Goal: Task Accomplishment & Management: Complete application form

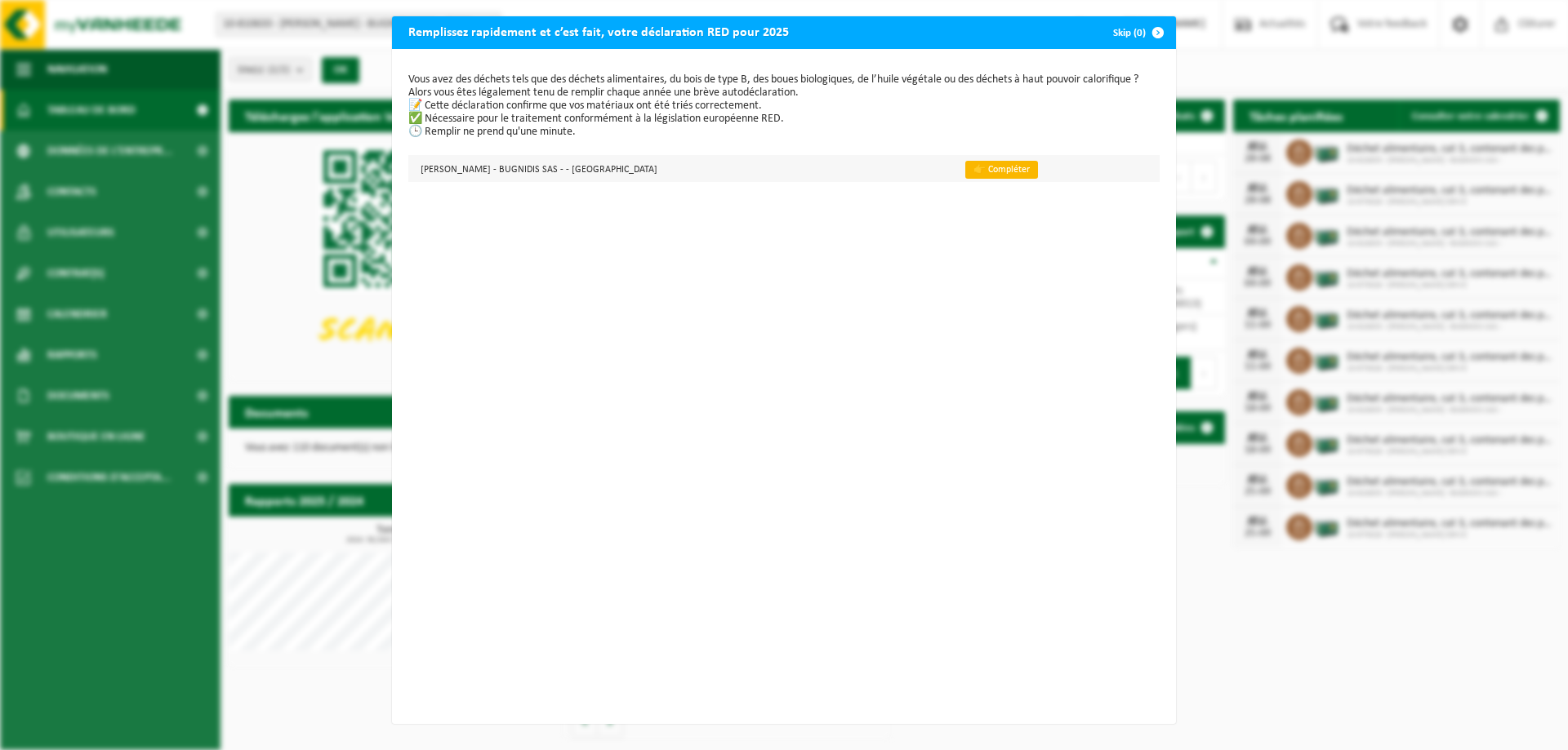
click at [965, 171] on link "👉 Compléter" at bounding box center [1001, 169] width 73 height 18
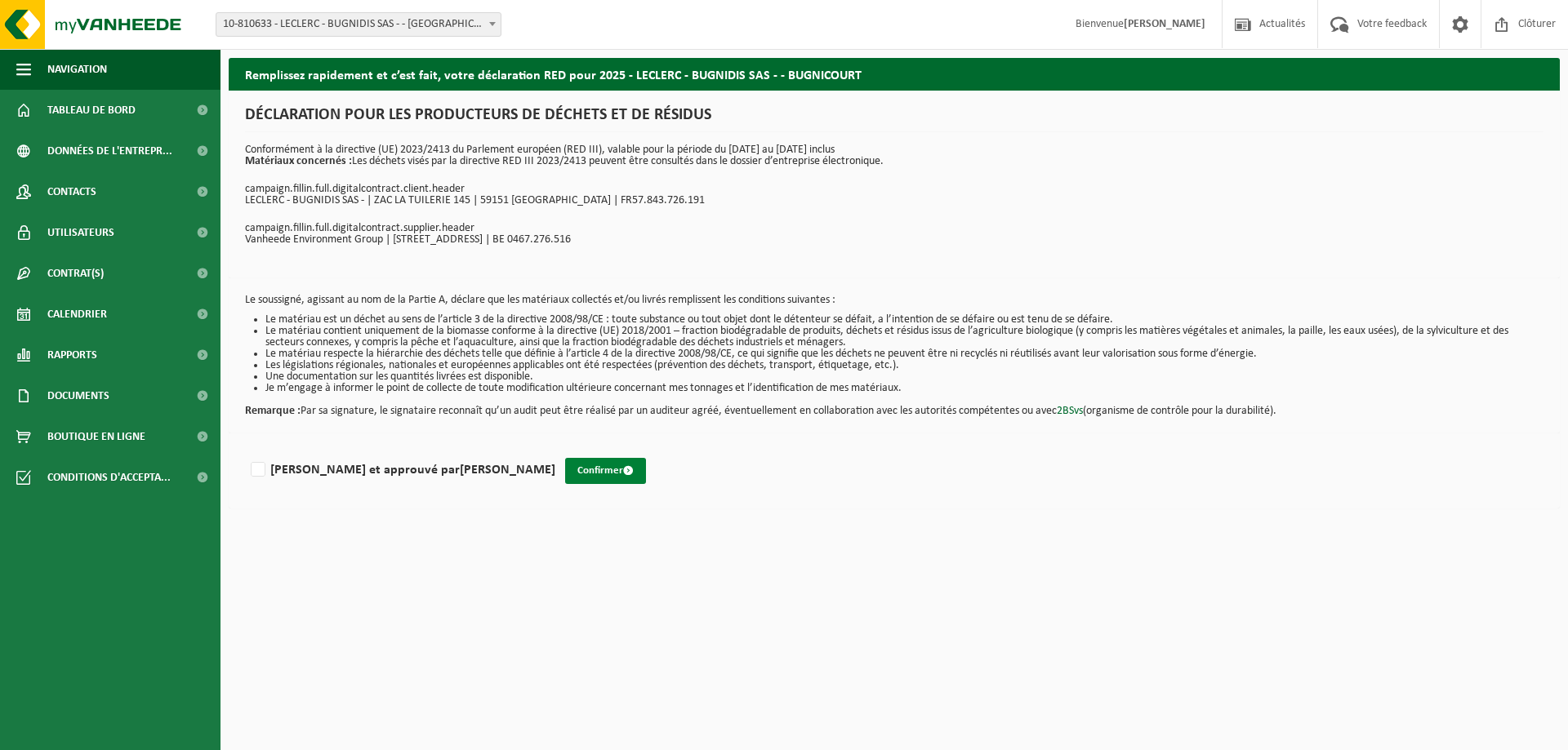
click at [565, 471] on button "Confirmer" at bounding box center [606, 471] width 81 height 26
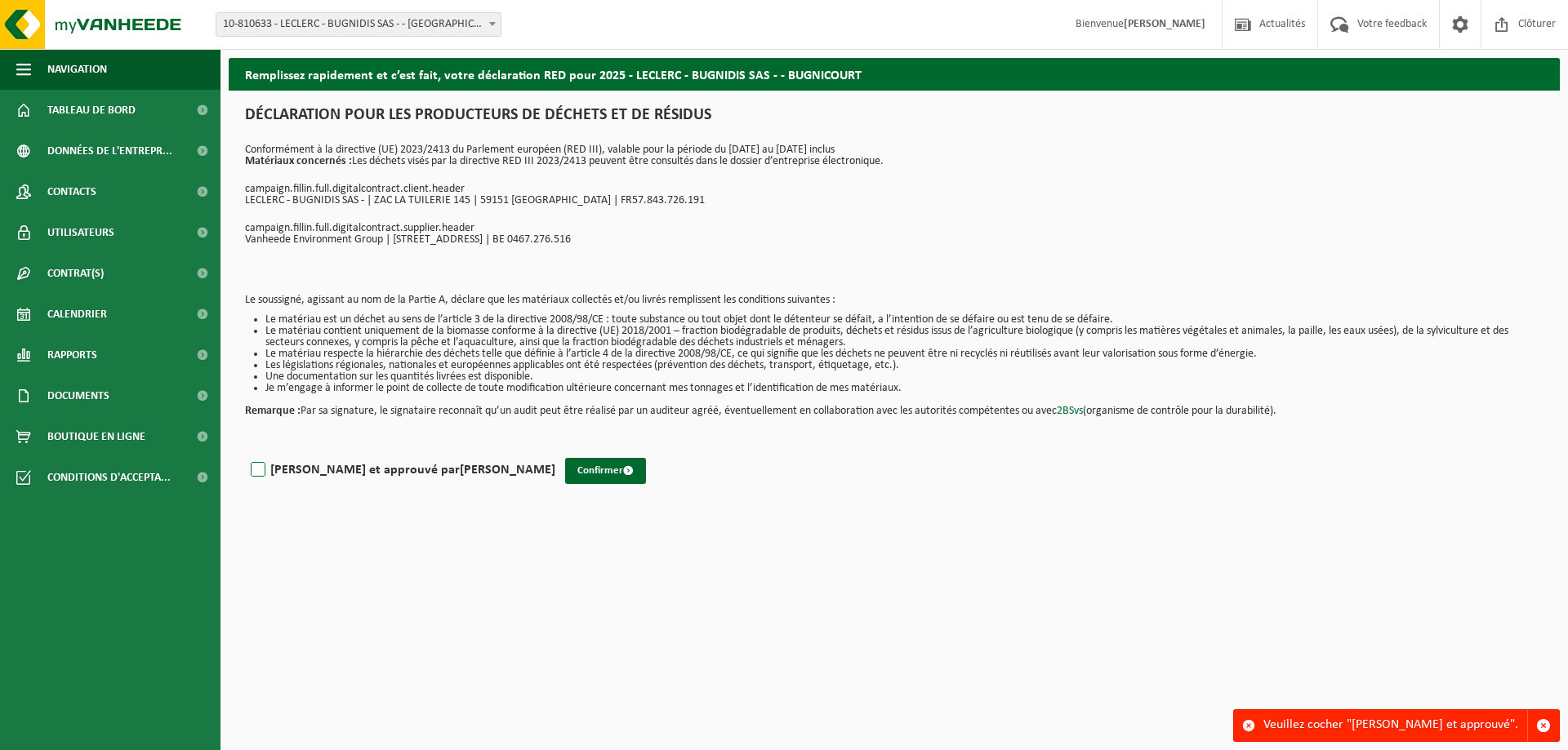
click at [260, 471] on label "Lu et approuvé par Justine Sculier" at bounding box center [402, 470] width 308 height 25
click at [556, 450] on input "Lu et approuvé par Justine Sculier" at bounding box center [556, 449] width 1 height 1
checkbox input "true"
click at [565, 472] on button "Confirmer" at bounding box center [606, 471] width 81 height 26
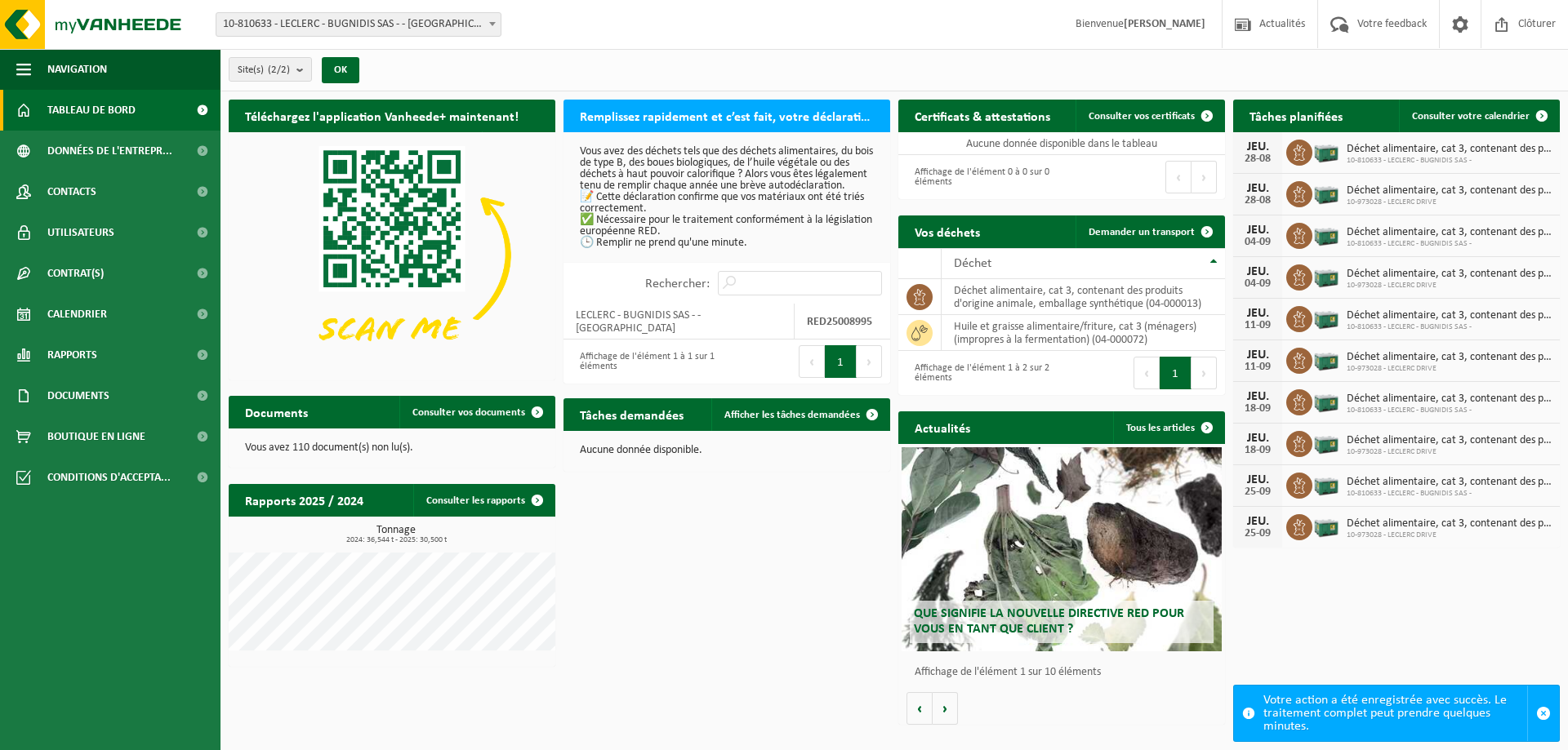
click at [793, 118] on h2 "Remplissez rapidement et c’est fait, votre déclaration RED pour 2025" at bounding box center [727, 115] width 327 height 32
click at [623, 214] on p "Vous avez des déchets tels que des déchets alimentaires, du bois de type B, des…" at bounding box center [726, 197] width 294 height 103
click at [635, 277] on div "Rechercher:" at bounding box center [727, 282] width 327 height 41
click at [1401, 156] on span "10-810633 - LECLERC - BUGNIDIS SAS -" at bounding box center [1449, 161] width 205 height 9
click at [1401, 197] on span "10-973028 - LECLERC DRIVE" at bounding box center [1449, 202] width 205 height 9
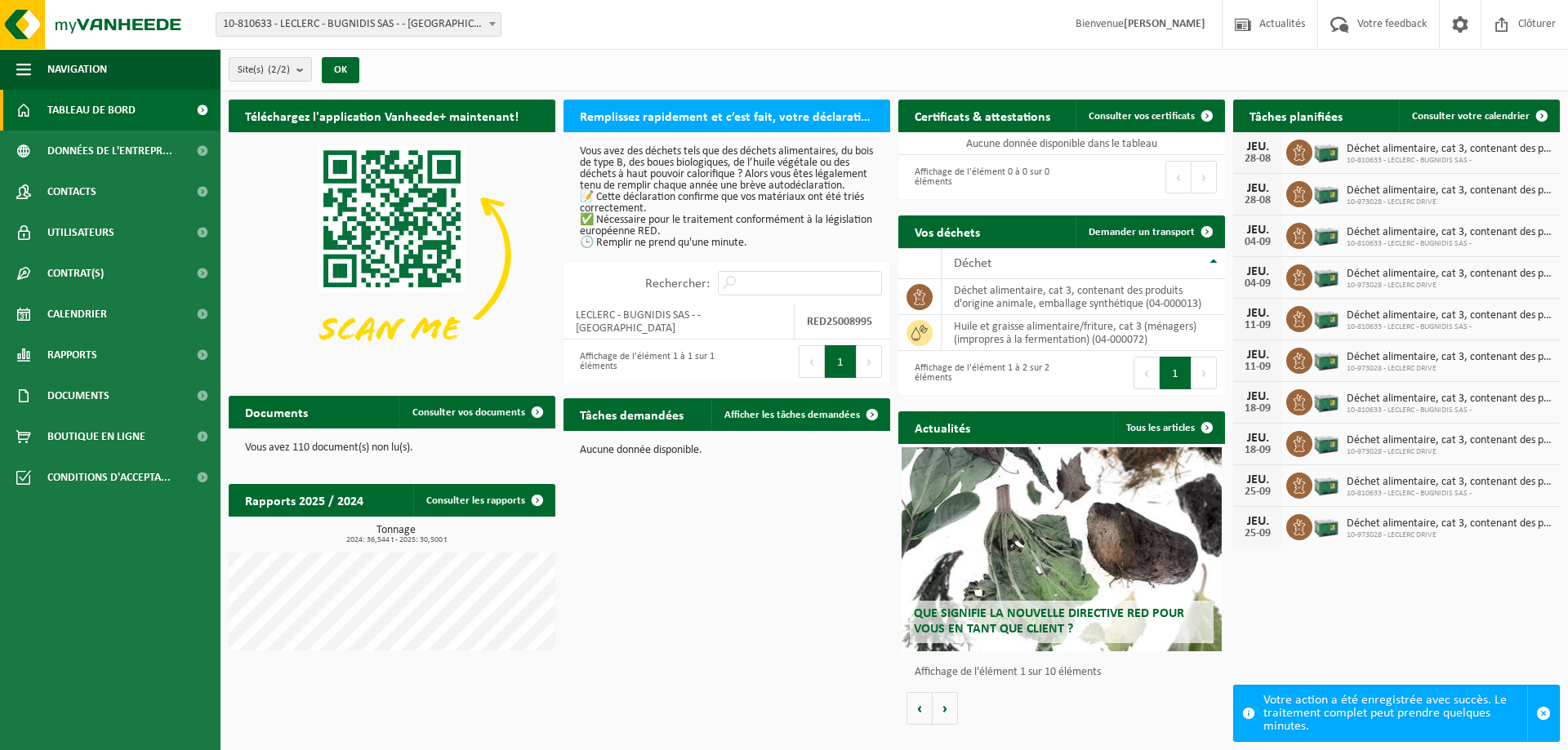
click at [850, 372] on button "1" at bounding box center [841, 361] width 32 height 33
click at [831, 324] on strong "RED25008995" at bounding box center [839, 321] width 65 height 12
click at [630, 303] on div "Rechercher:" at bounding box center [727, 282] width 327 height 41
click at [624, 347] on div "Affichage de l'élément 1 à 1 sur 1 éléments" at bounding box center [646, 362] width 147 height 36
click at [614, 354] on div "Affichage de l'élément 1 à 1 sur 1 éléments" at bounding box center [646, 362] width 147 height 36
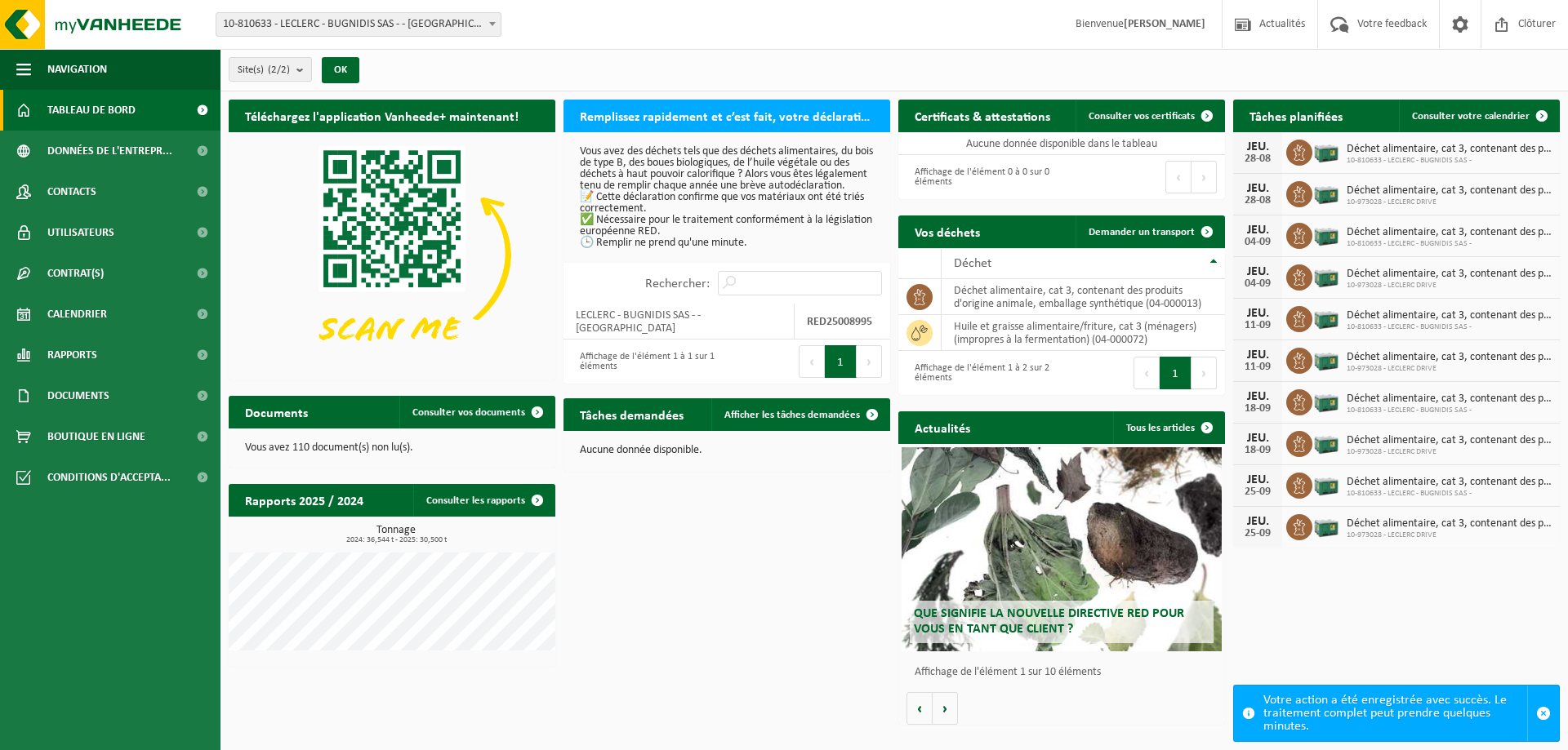
click at [718, 359] on div "Affichage de l'élément 1 à 1 sur 1 éléments" at bounding box center [646, 362] width 147 height 36
click at [842, 353] on button "1" at bounding box center [841, 361] width 32 height 33
click at [344, 73] on button "OK" at bounding box center [340, 70] width 38 height 26
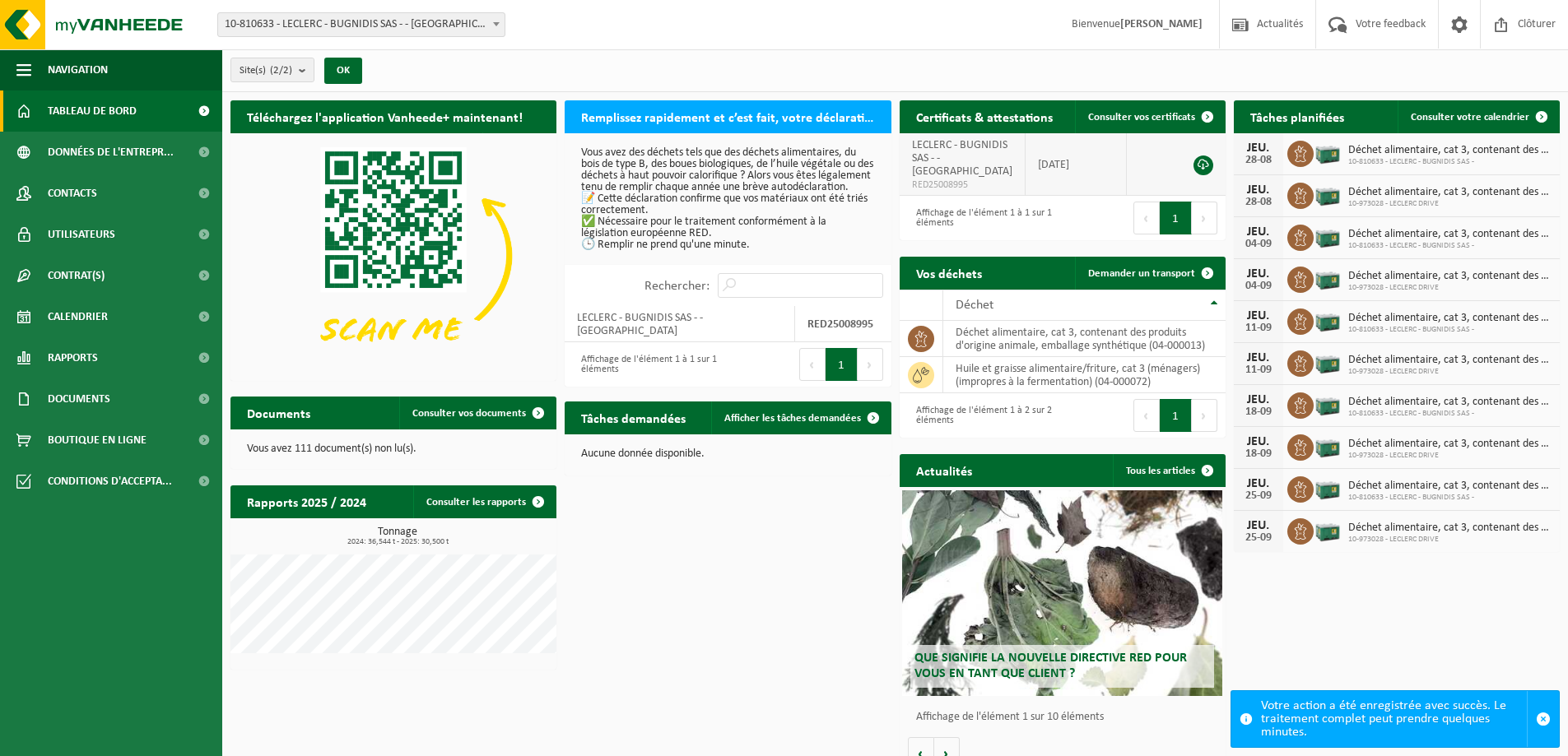
click at [1051, 165] on td "[DATE]" at bounding box center [1076, 165] width 102 height 63
click at [1204, 169] on link at bounding box center [1203, 165] width 20 height 20
click at [1200, 116] on span at bounding box center [1207, 116] width 33 height 33
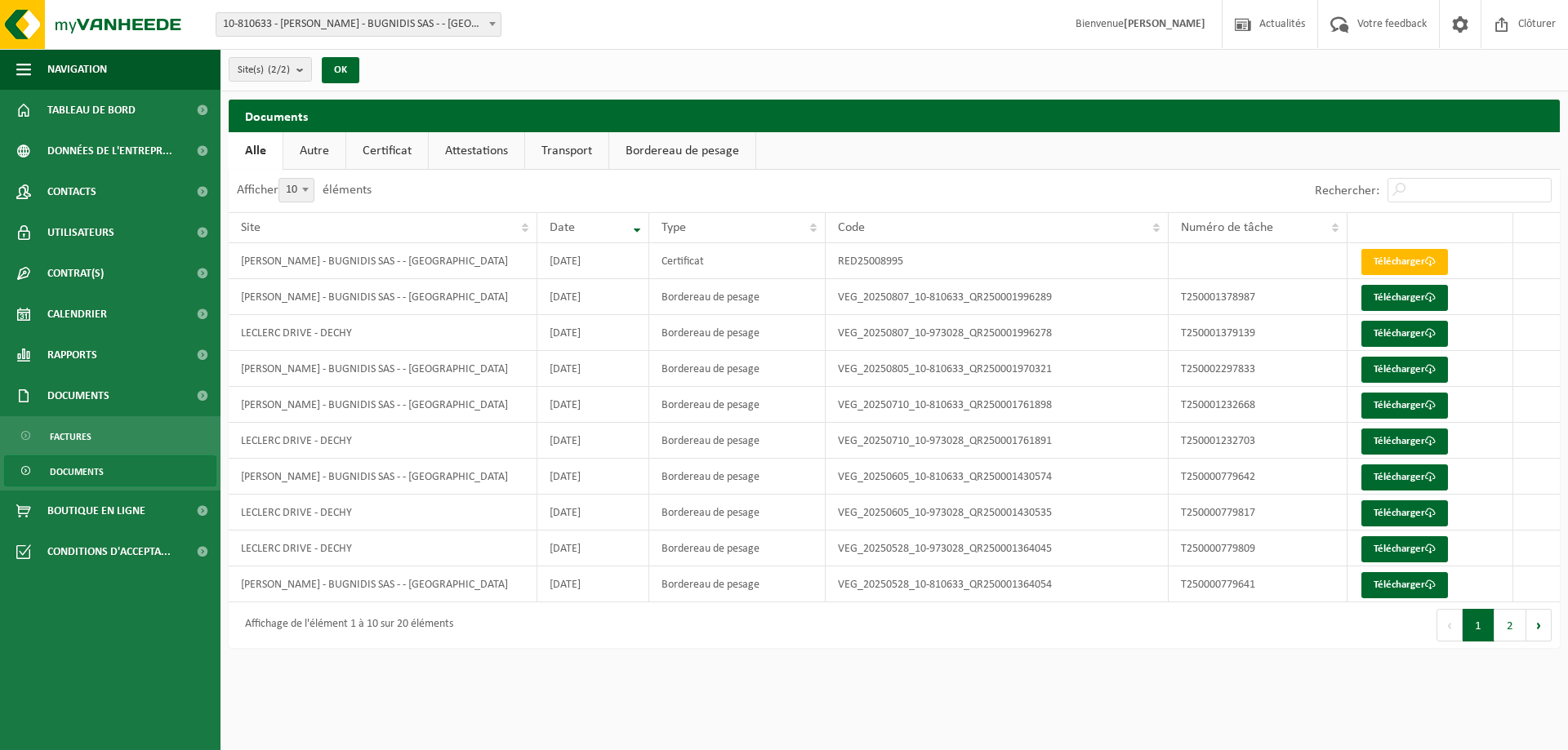
click at [385, 150] on link "Certificat" at bounding box center [387, 151] width 81 height 38
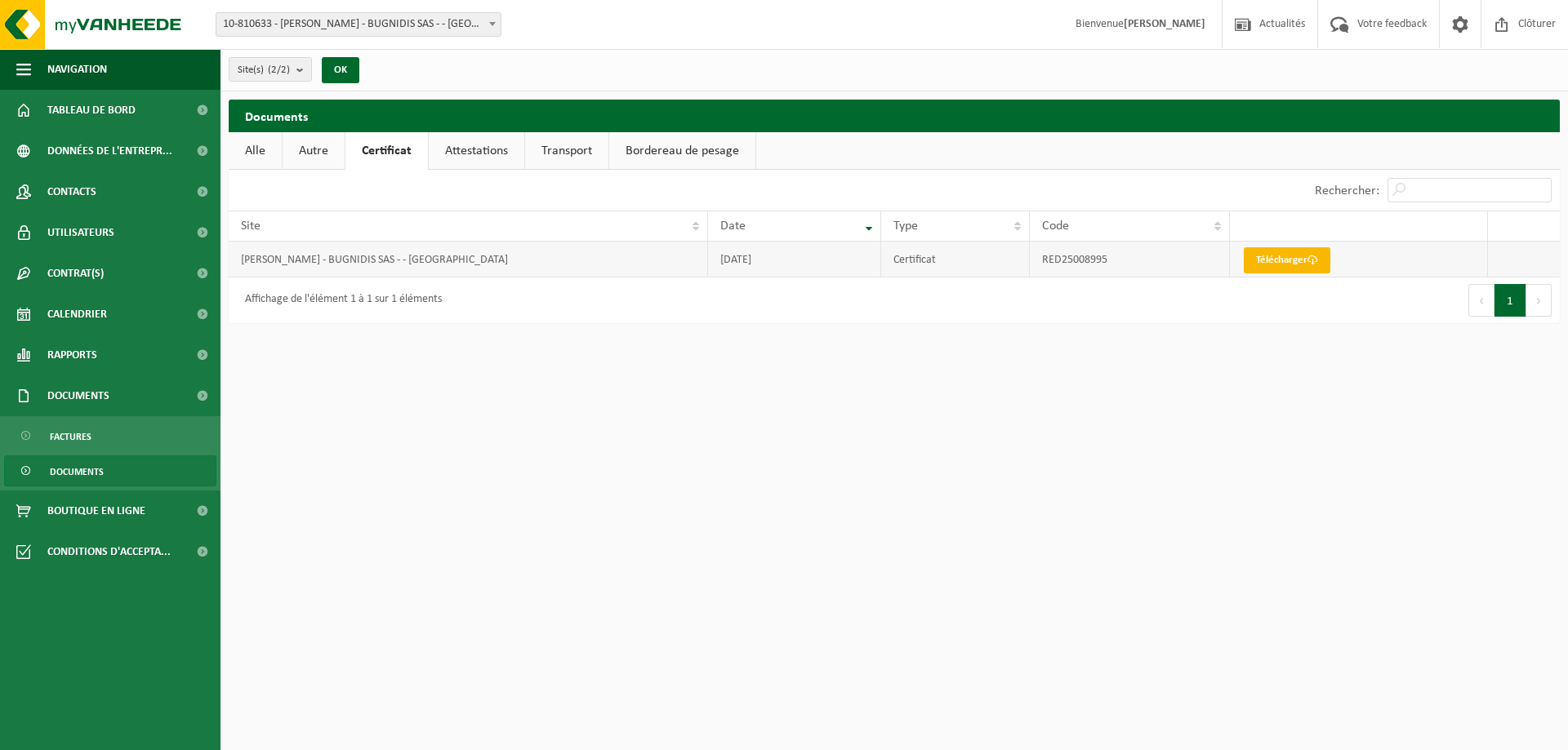
click at [1295, 267] on link "Télécharger" at bounding box center [1287, 261] width 87 height 26
click at [491, 149] on link "Attestations" at bounding box center [476, 151] width 95 height 38
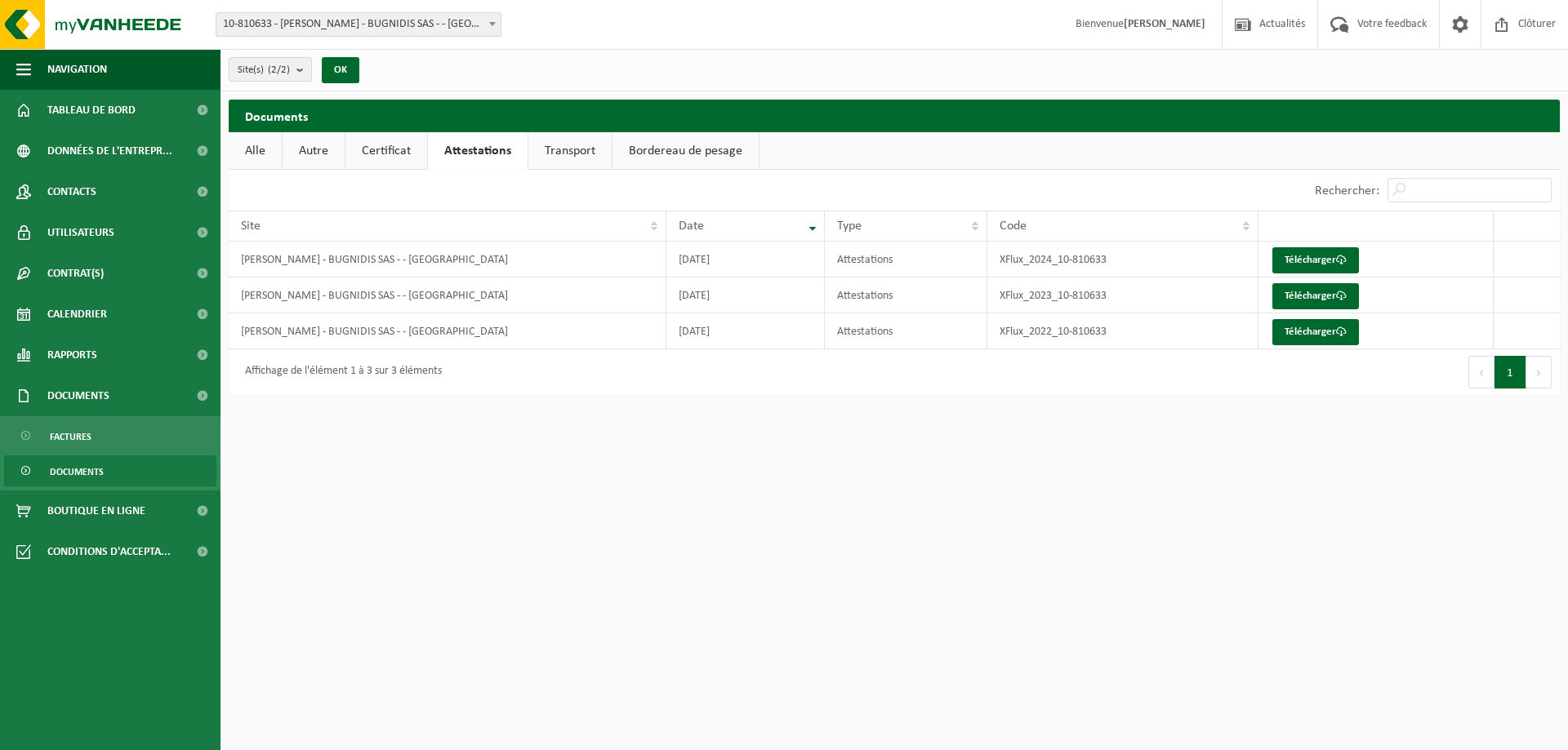
click at [581, 162] on link "Transport" at bounding box center [570, 151] width 83 height 38
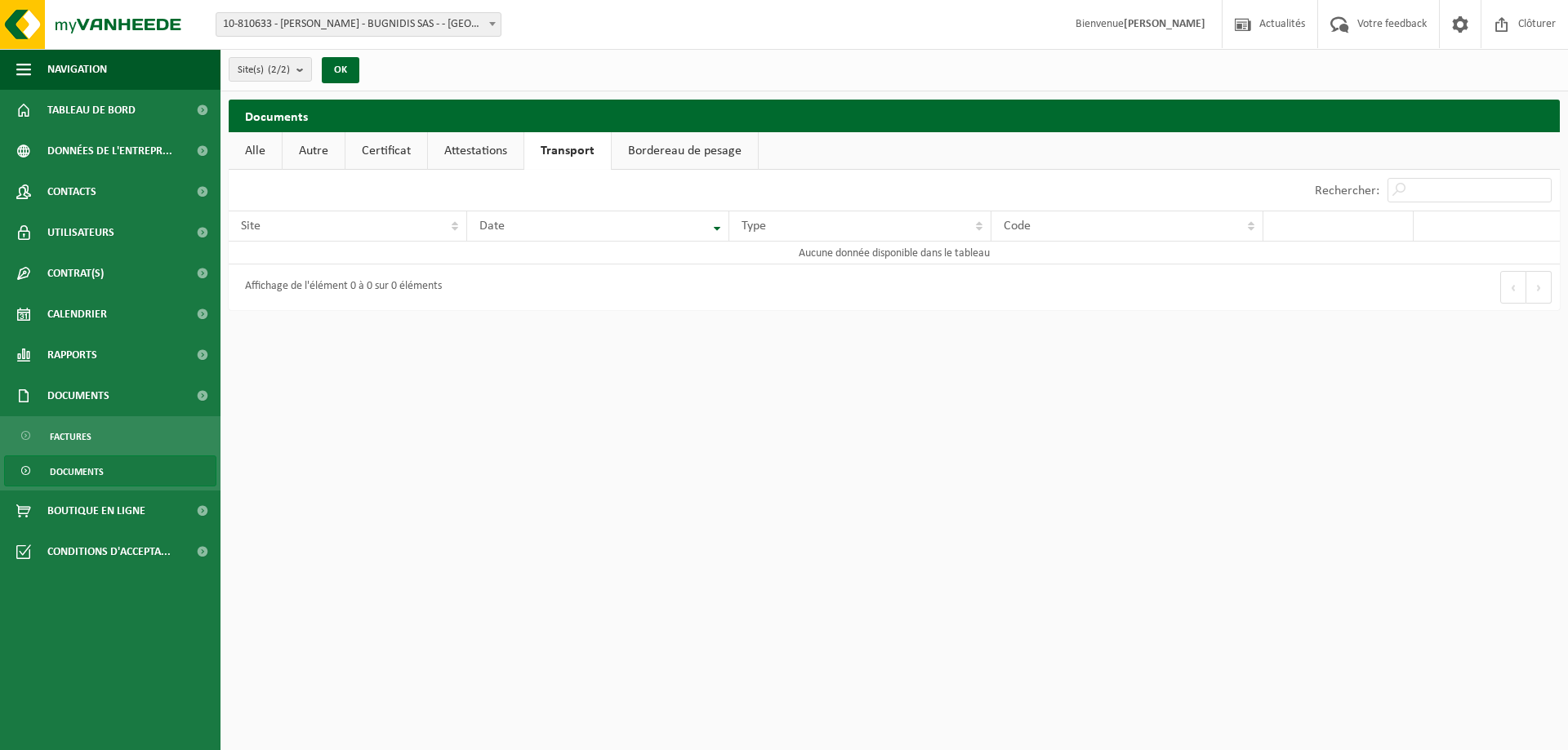
click at [688, 144] on link "Bordereau de pesage" at bounding box center [684, 151] width 146 height 38
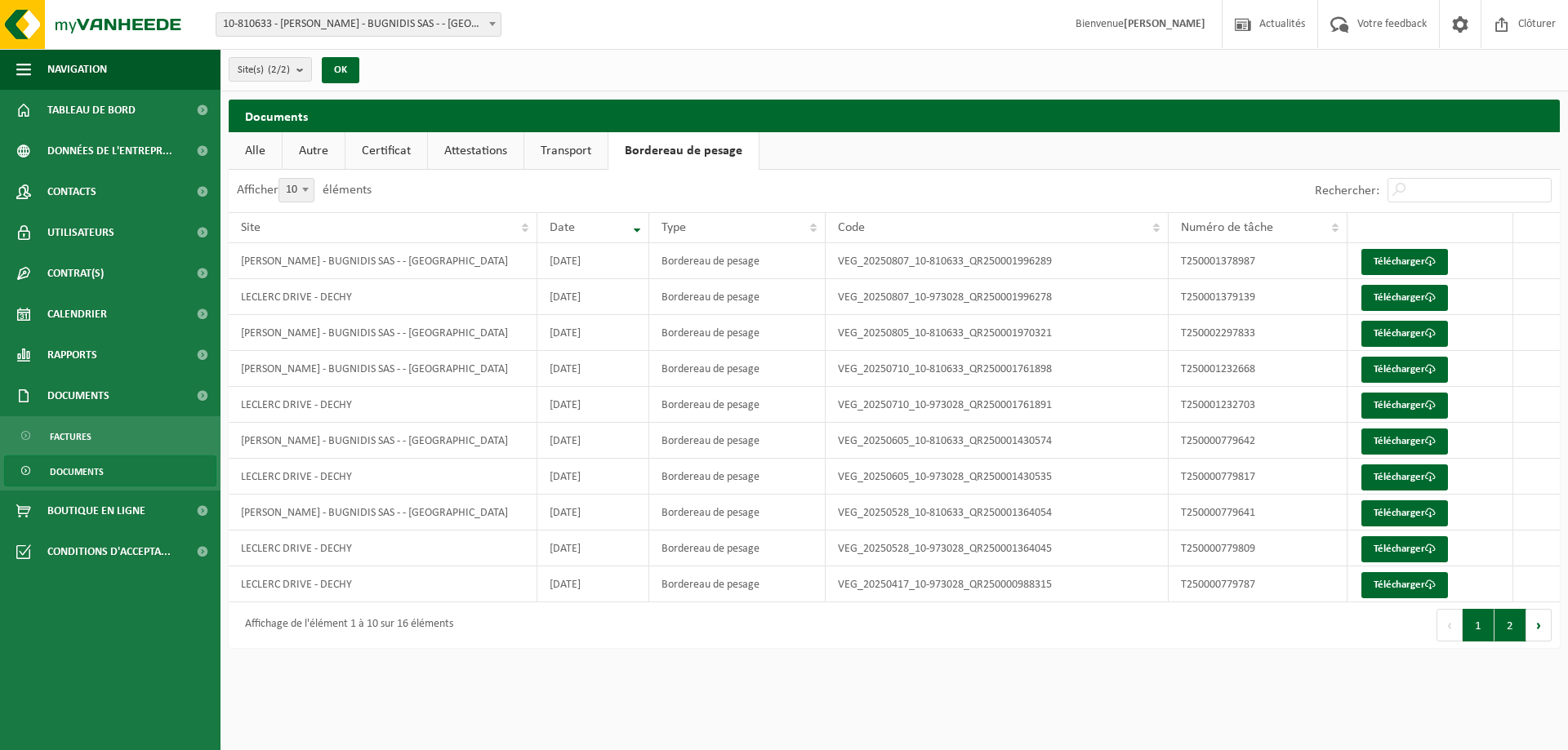
click at [1512, 627] on button "2" at bounding box center [1510, 625] width 32 height 33
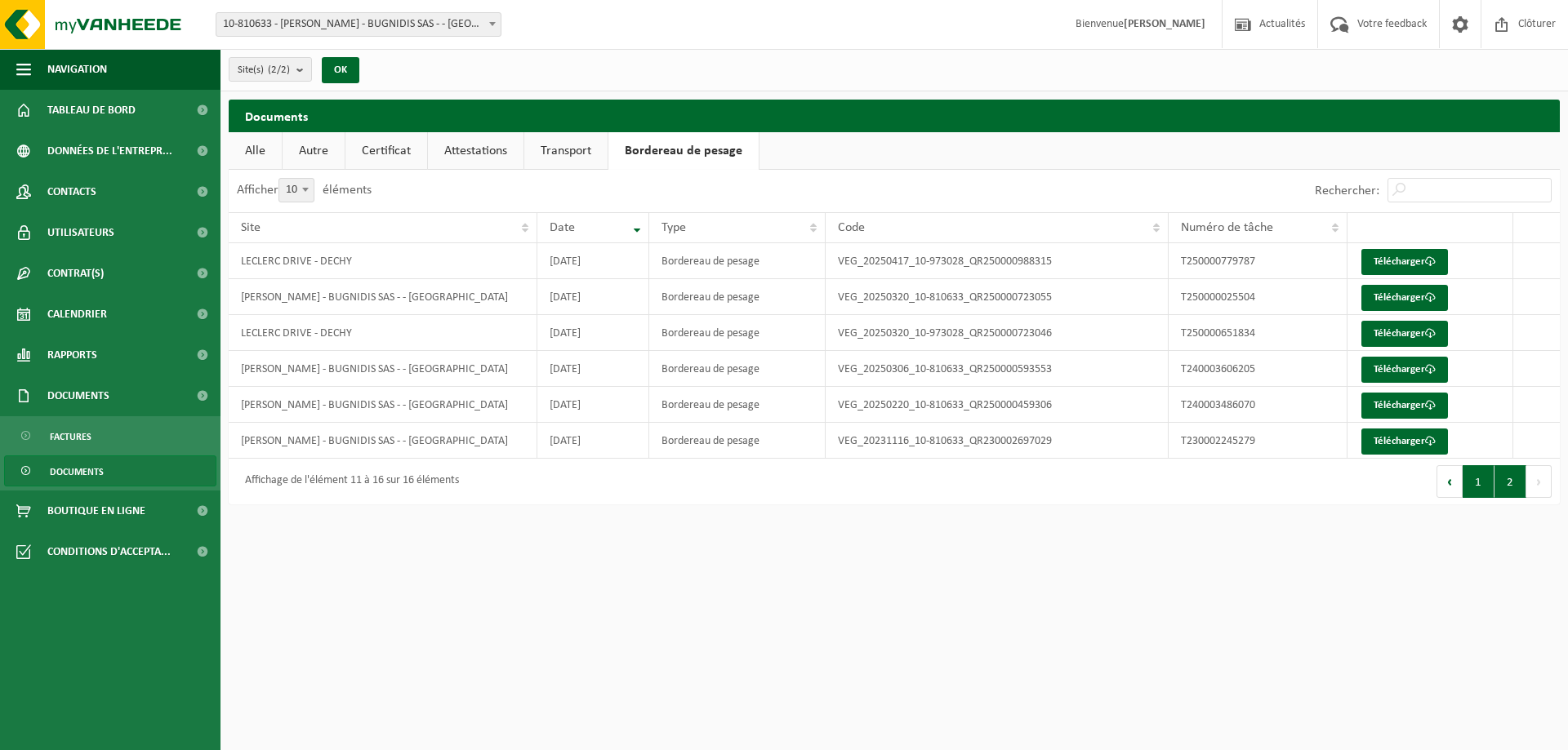
click at [1482, 477] on button "1" at bounding box center [1479, 482] width 32 height 33
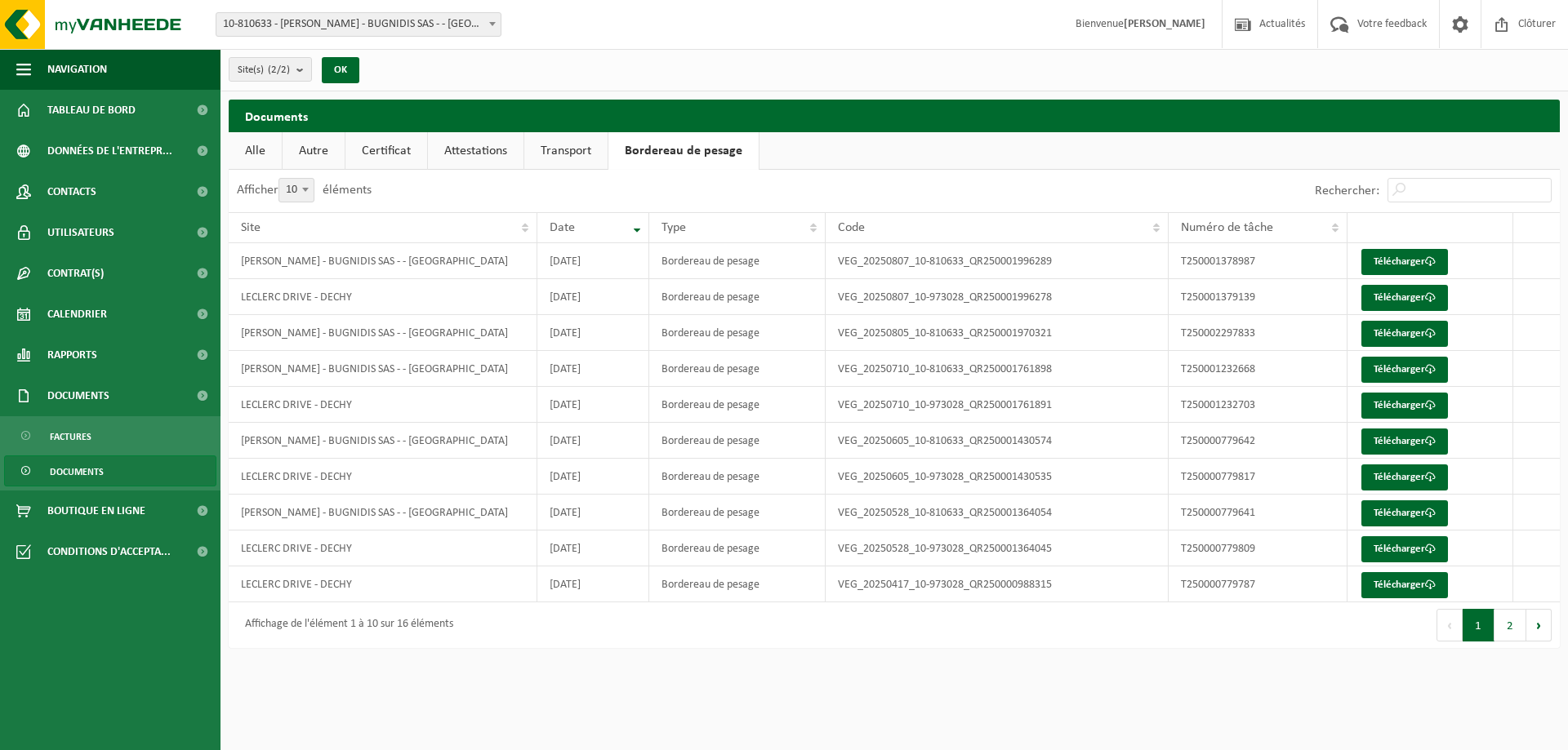
click at [318, 150] on link "Autre" at bounding box center [314, 151] width 62 height 38
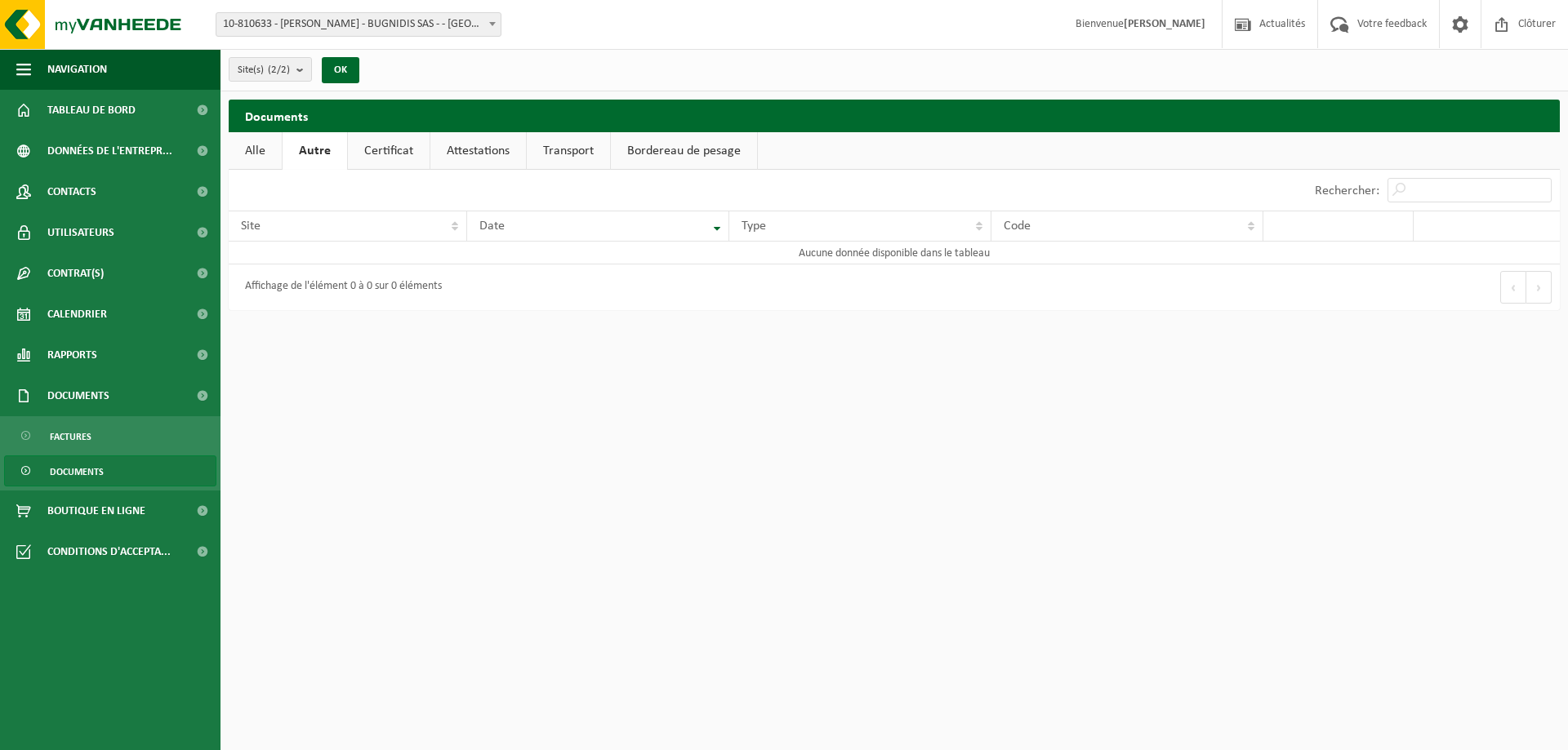
click at [370, 150] on link "Certificat" at bounding box center [388, 151] width 81 height 38
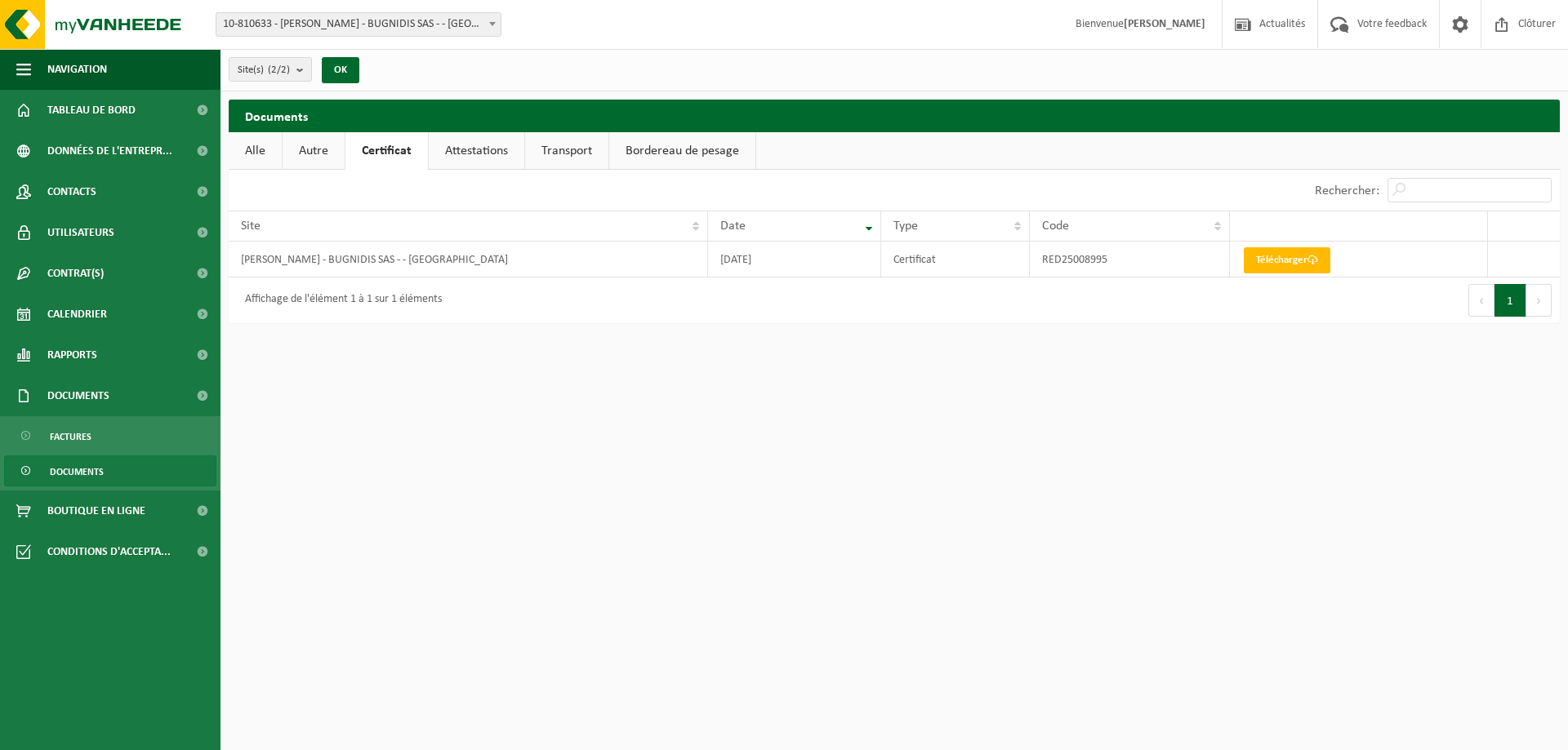
click at [260, 153] on link "Alle" at bounding box center [255, 151] width 53 height 38
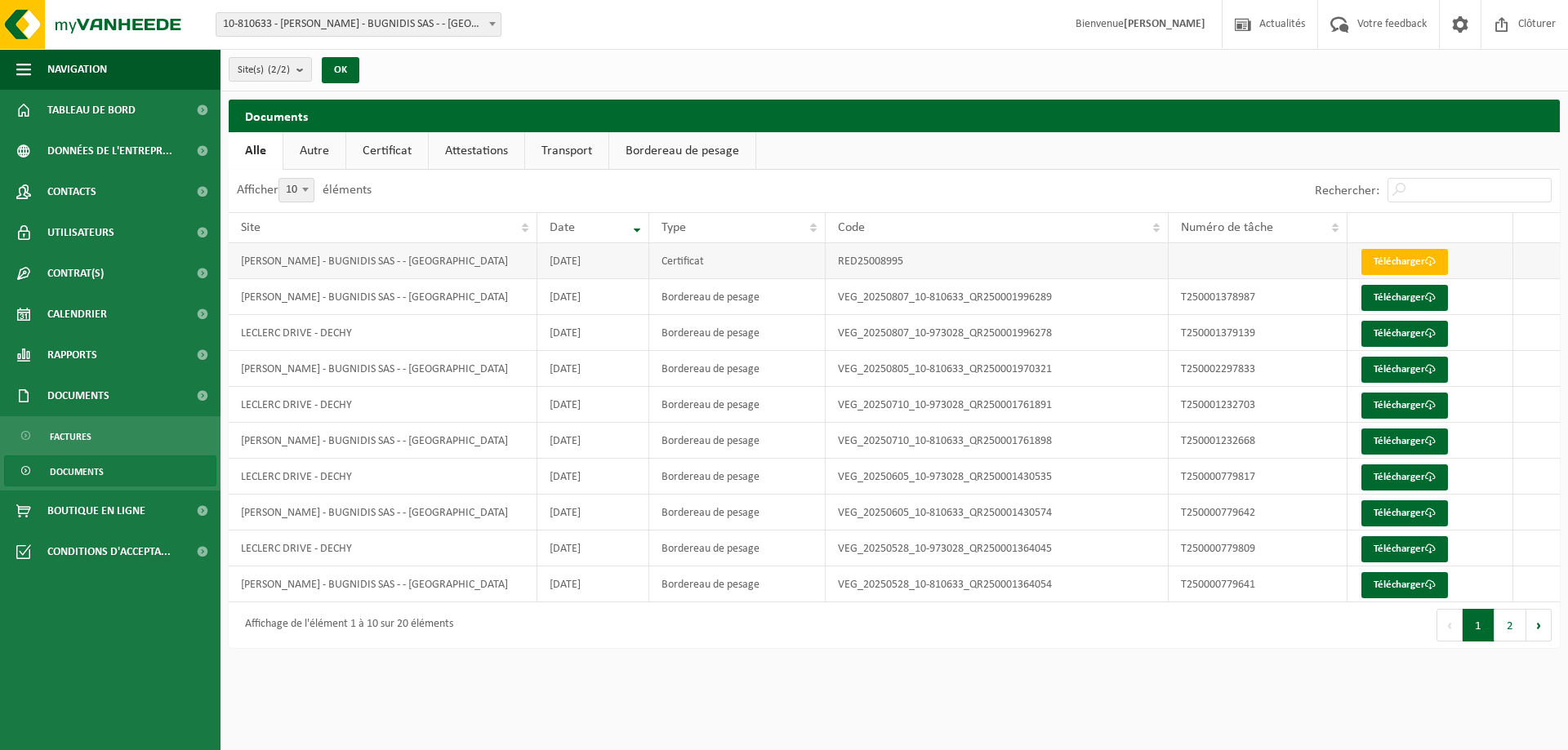
click at [872, 265] on td "RED25008995" at bounding box center [997, 261] width 343 height 36
drag, startPoint x: 1387, startPoint y: 257, endPoint x: 1443, endPoint y: 253, distance: 56.1
click at [1443, 253] on link "Télécharger" at bounding box center [1404, 263] width 87 height 26
click at [102, 122] on span "Tableau de bord" at bounding box center [91, 110] width 88 height 41
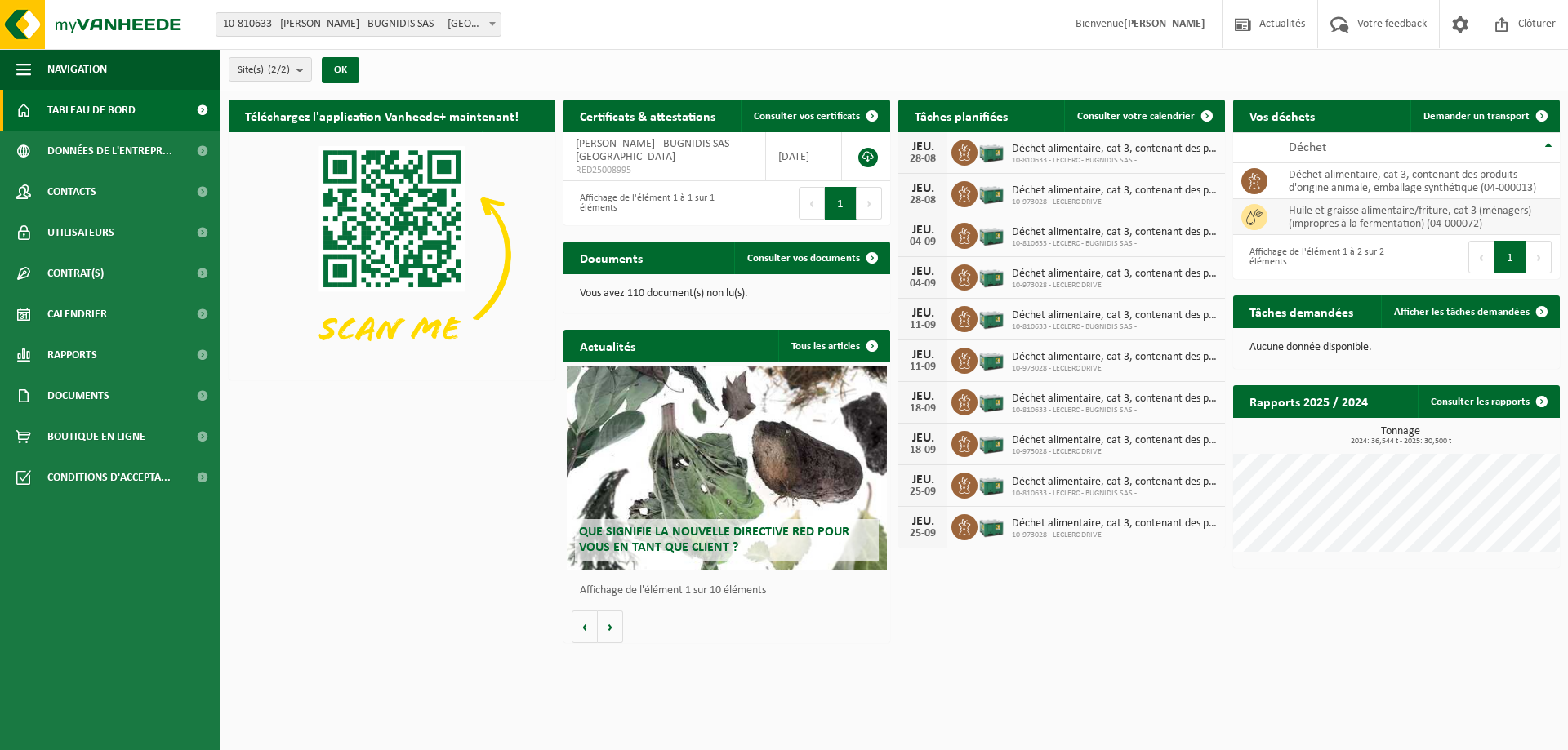
click at [1354, 219] on td "huile et graisse alimentaire/friture, cat 3 (ménagers)(impropres à la fermentat…" at bounding box center [1419, 217] width 284 height 36
click at [1317, 214] on td "huile et graisse alimentaire/friture, cat 3 (ménagers)(impropres à la fermentat…" at bounding box center [1419, 217] width 284 height 36
click at [1241, 215] on td at bounding box center [1255, 217] width 43 height 36
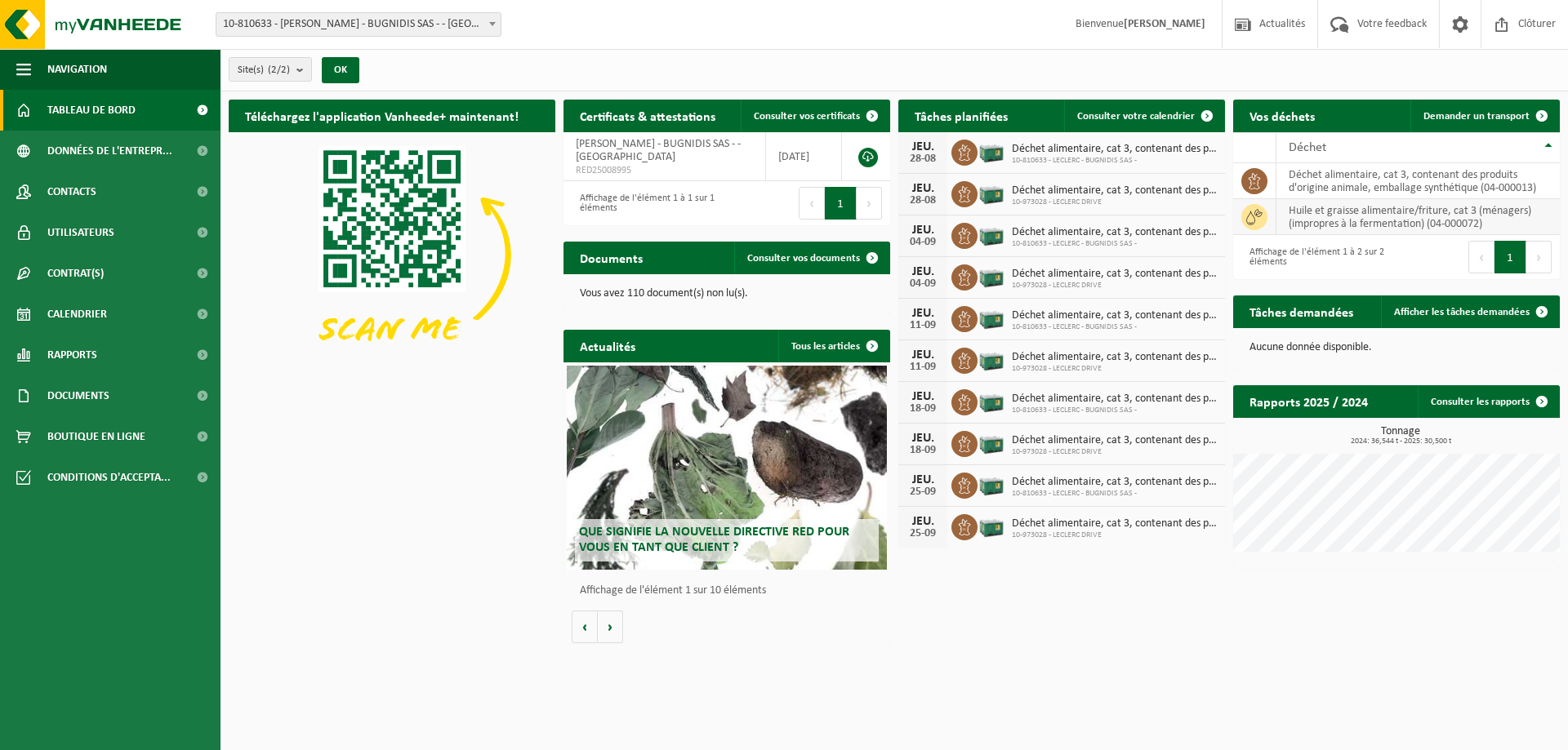
click at [1258, 217] on icon at bounding box center [1254, 216] width 16 height 16
click at [870, 158] on link at bounding box center [868, 157] width 20 height 20
click at [125, 366] on link "Rapports" at bounding box center [110, 354] width 220 height 41
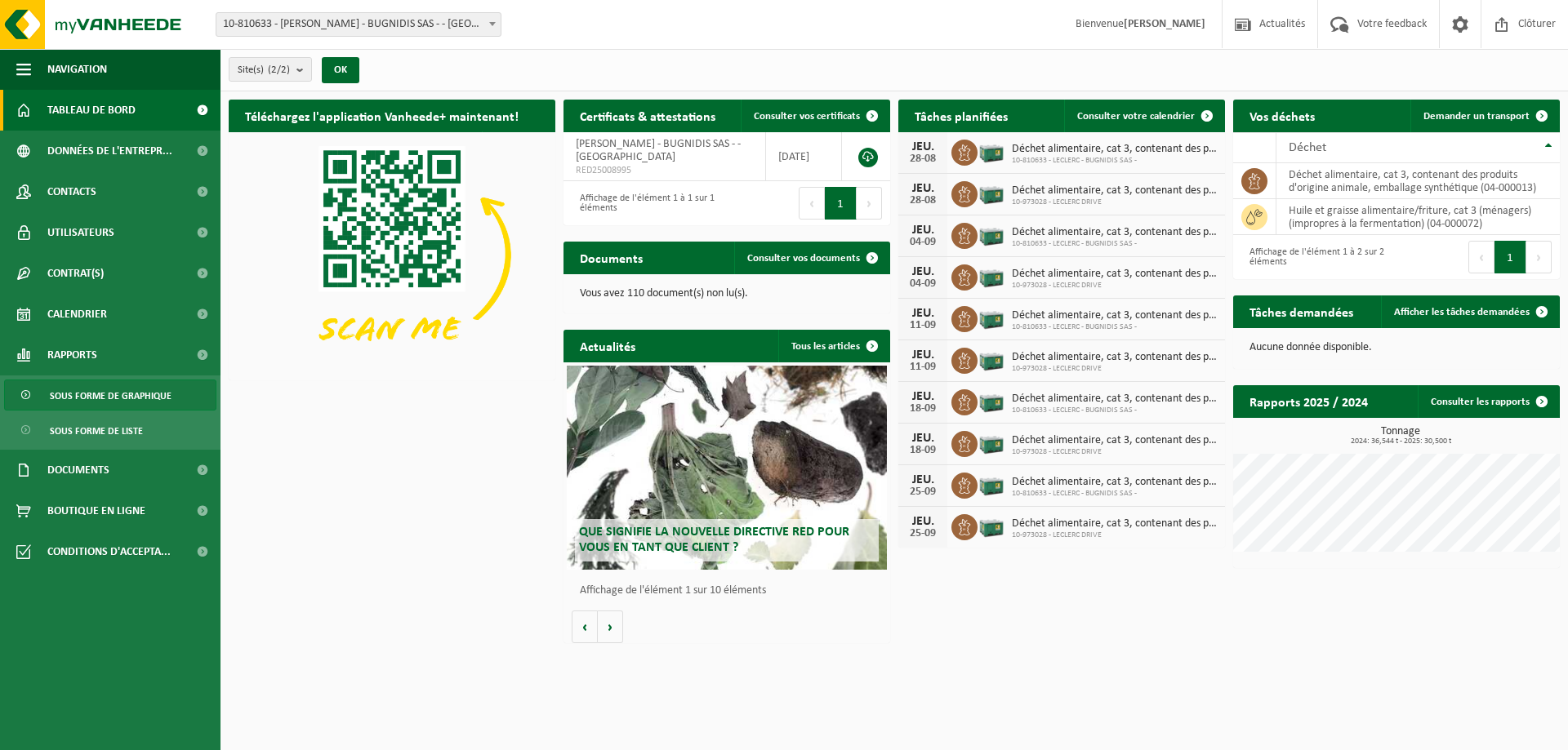
click at [152, 400] on span "Sous forme de graphique" at bounding box center [111, 396] width 122 height 31
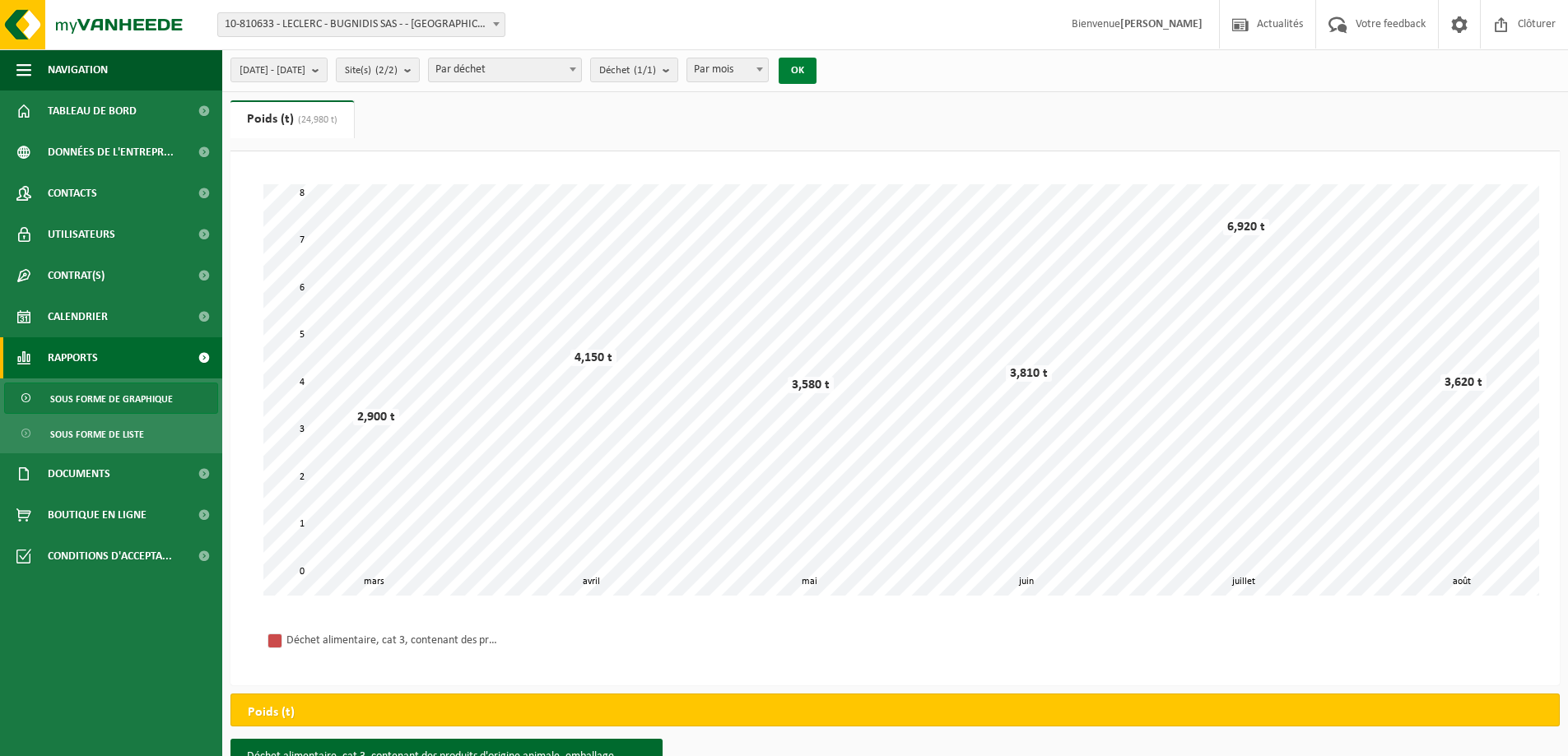
click at [816, 59] on button "OK" at bounding box center [797, 70] width 38 height 27
